Goal: Transaction & Acquisition: Purchase product/service

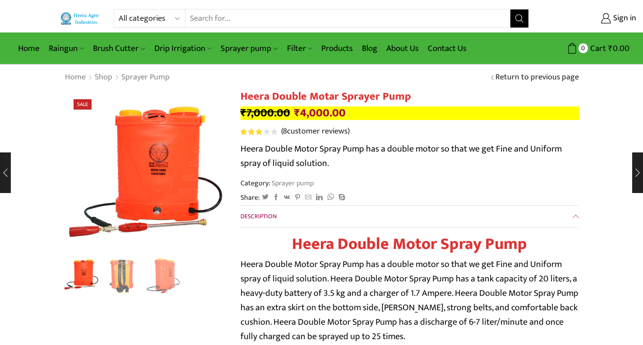
click at [198, 145] on img "1 / 3" at bounding box center [148, 188] width 225 height 225
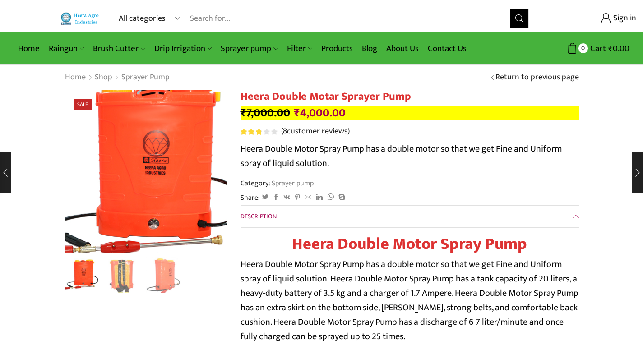
click at [141, 179] on img "1 / 3" at bounding box center [137, 169] width 225 height 225
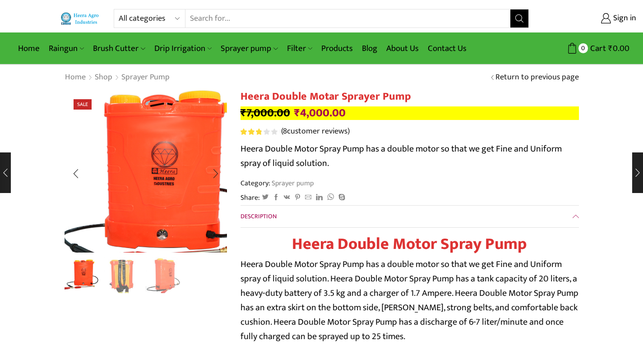
drag, startPoint x: 317, startPoint y: 147, endPoint x: 143, endPoint y: 149, distance: 174.1
click at [163, 149] on img "1 / 3" at bounding box center [146, 180] width 225 height 225
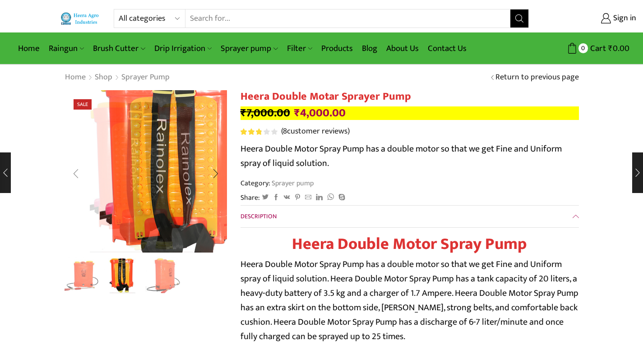
click at [74, 180] on div "Previous slide" at bounding box center [75, 173] width 23 height 23
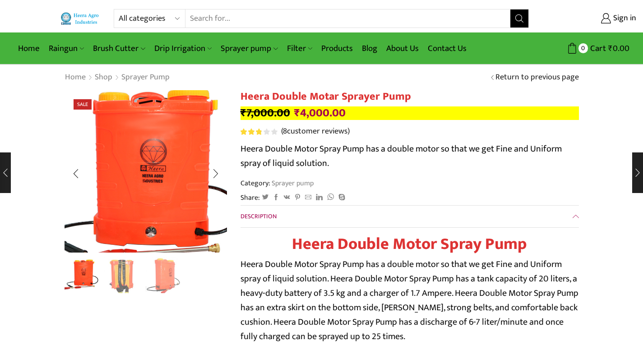
click at [168, 153] on img "1 / 3" at bounding box center [135, 177] width 225 height 225
